Goal: Task Accomplishment & Management: Manage account settings

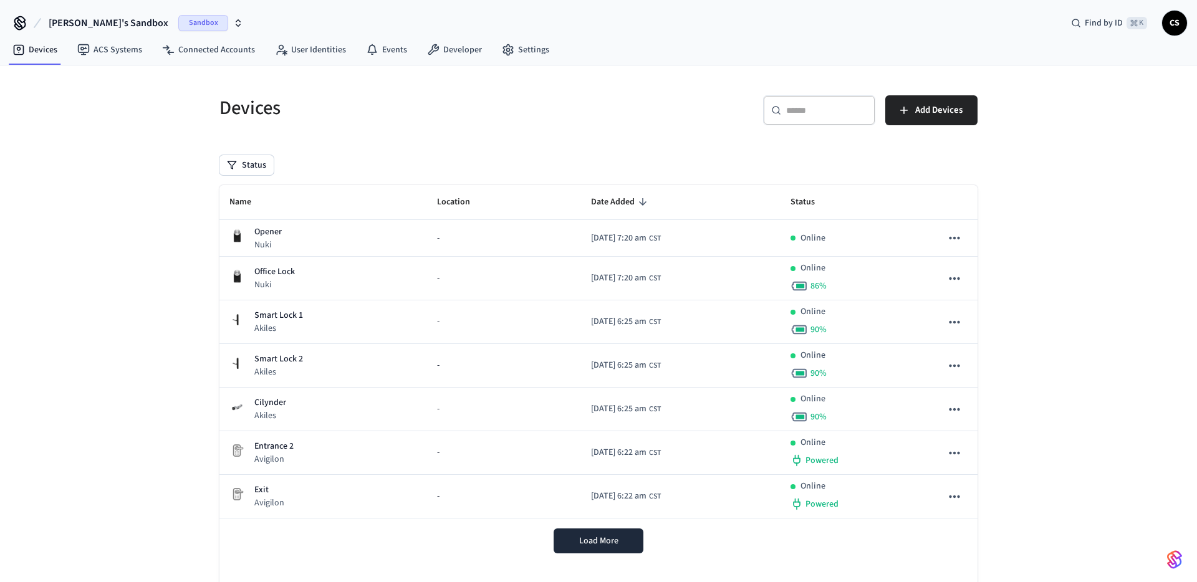
click at [1159, 20] on div "Find by ID ⌘ K CS" at bounding box center [1124, 23] width 126 height 26
click at [1171, 26] on span "CS" at bounding box center [1175, 23] width 22 height 22
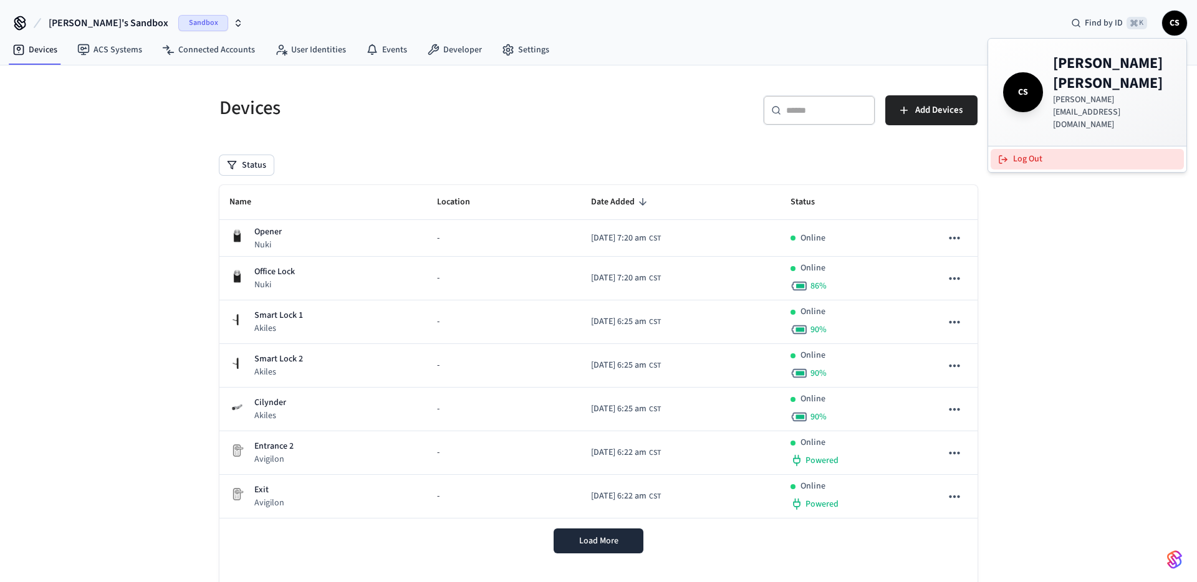
click at [1026, 149] on button "Log Out" at bounding box center [1087, 159] width 193 height 21
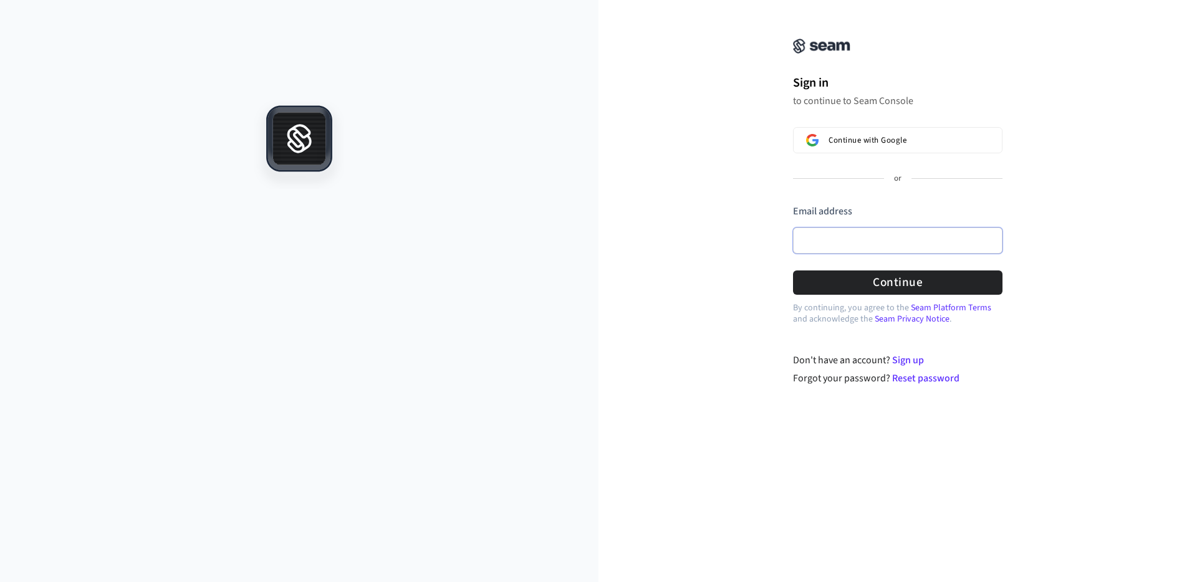
click at [864, 236] on input "Email address" at bounding box center [898, 241] width 210 height 26
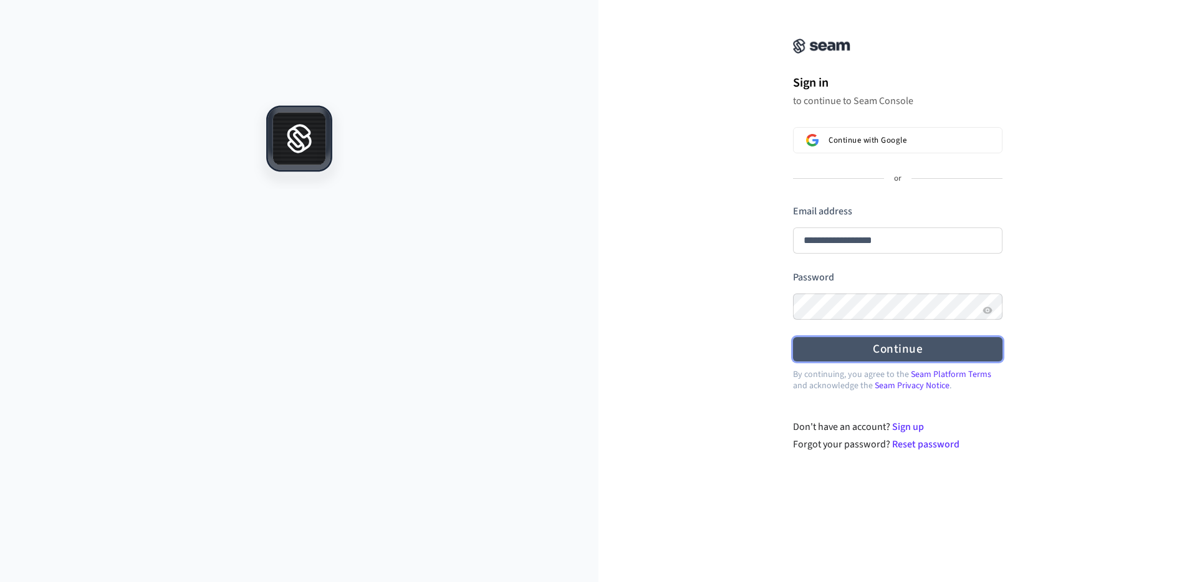
click at [907, 342] on button "Continue" at bounding box center [898, 349] width 210 height 24
type input "**********"
